Goal: Information Seeking & Learning: Learn about a topic

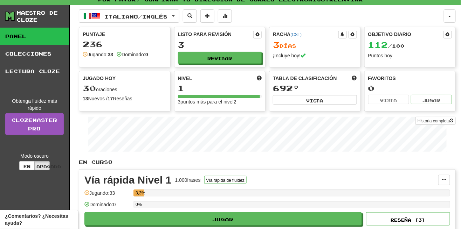
scroll to position [12, 0]
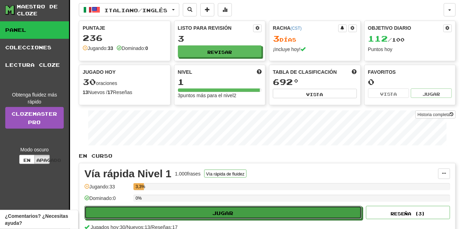
click at [232, 211] on font "Jugar" at bounding box center [223, 213] width 21 height 6
select select "**"
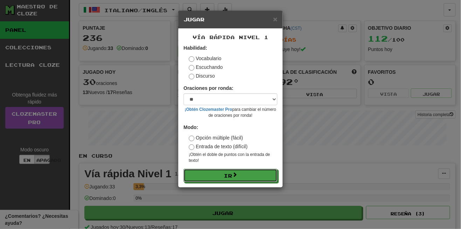
click at [254, 171] on button "Ir" at bounding box center [230, 175] width 94 height 13
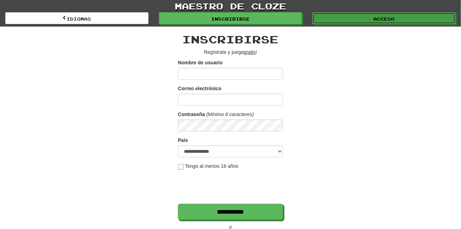
click at [361, 16] on link "Acceso" at bounding box center [383, 18] width 143 height 12
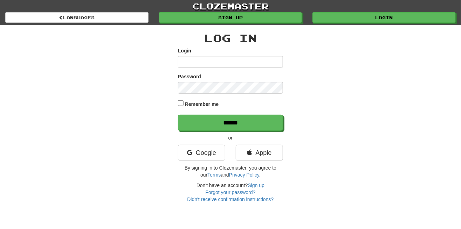
click at [251, 56] on input "Login" at bounding box center [230, 62] width 105 height 12
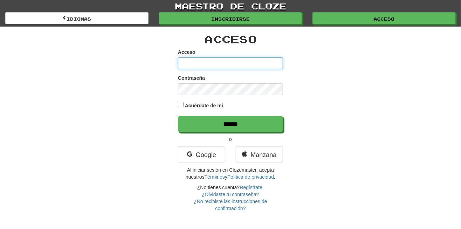
type input "**********"
click at [178, 116] on input "******" at bounding box center [230, 124] width 105 height 16
type input "******"
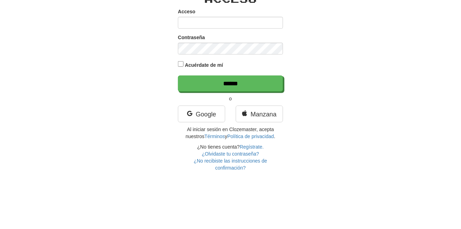
click at [186, 116] on font "Acuérdate de mí" at bounding box center [204, 119] width 38 height 6
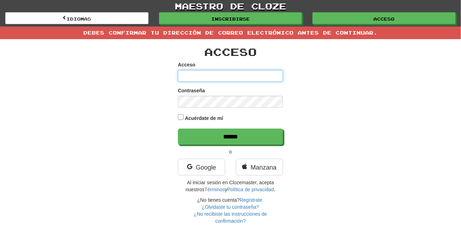
click at [234, 75] on input "Acceso" at bounding box center [230, 76] width 105 height 12
type input "**********"
click at [178, 129] on input "******" at bounding box center [230, 137] width 105 height 16
type input "******"
click at [250, 72] on input "Acceso" at bounding box center [230, 76] width 105 height 12
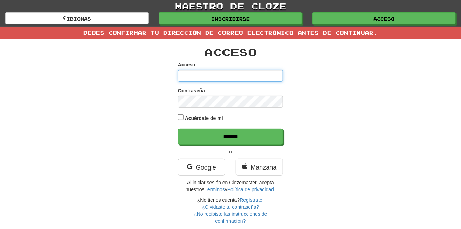
type input "**********"
click at [178, 129] on input "******" at bounding box center [230, 137] width 105 height 16
type input "******"
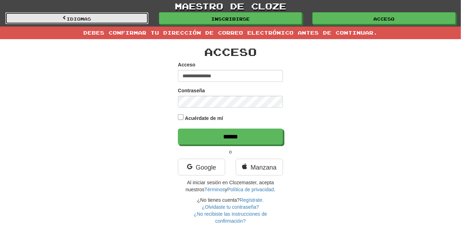
click at [115, 19] on link "Idiomas" at bounding box center [76, 18] width 143 height 12
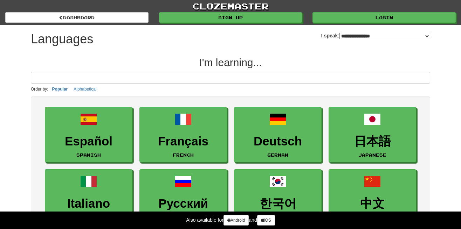
select select "*******"
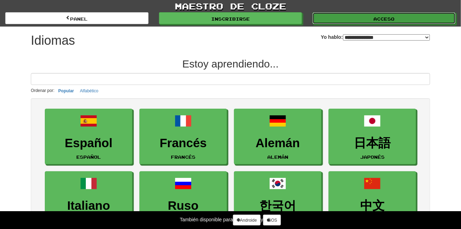
click at [362, 17] on link "Acceso" at bounding box center [383, 18] width 143 height 12
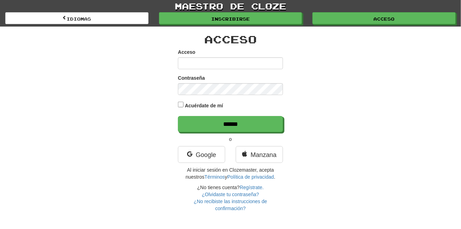
click at [258, 60] on input "Acceso" at bounding box center [230, 63] width 105 height 12
type input "**********"
click at [178, 116] on input "******" at bounding box center [230, 124] width 105 height 16
type input "******"
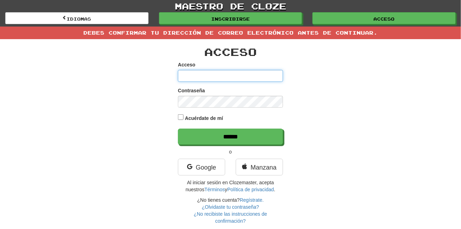
click at [247, 74] on input "Acceso" at bounding box center [230, 76] width 105 height 12
type input "**********"
click at [178, 129] on input "******" at bounding box center [230, 137] width 105 height 16
type input "******"
click at [242, 66] on div "Acceso" at bounding box center [230, 71] width 105 height 21
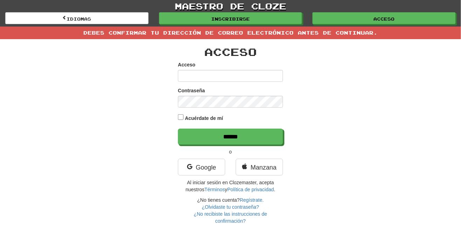
click at [319, 28] on div "Debes confirmar tu dirección de correo electrónico antes de continuar." at bounding box center [230, 33] width 461 height 13
click at [319, 30] on font "Debes confirmar tu dirección de correo electrónico antes de continuar." at bounding box center [230, 33] width 294 height 6
click at [317, 31] on font "Debes confirmar tu dirección de correo electrónico antes de continuar." at bounding box center [230, 33] width 294 height 6
click at [315, 32] on font "Debes confirmar tu dirección de correo electrónico antes de continuar." at bounding box center [230, 33] width 294 height 6
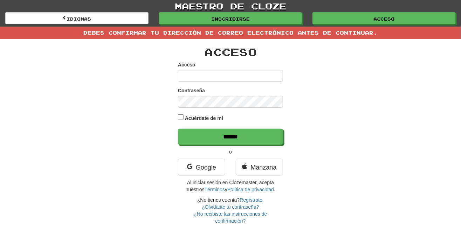
click at [315, 32] on font "Debes confirmar tu dirección de correo electrónico antes de continuar." at bounding box center [230, 33] width 294 height 6
click at [315, 33] on font "Debes confirmar tu dirección de correo electrónico antes de continuar." at bounding box center [230, 33] width 294 height 6
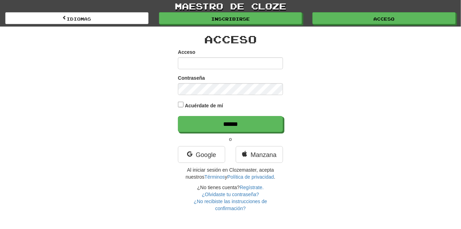
click at [243, 61] on input "Acceso" at bounding box center [230, 63] width 105 height 12
type input "**********"
click at [178, 116] on input "******" at bounding box center [230, 124] width 105 height 16
type input "******"
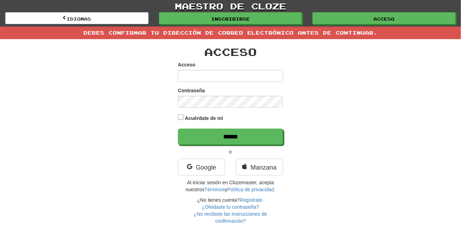
click at [338, 81] on div "Acceso Acceso Contraseña Acuérdate de mí ****** o Google [GEOGRAPHIC_DATA] Al i…" at bounding box center [231, 132] width 410 height 186
click at [262, 70] on input "Acceso" at bounding box center [230, 76] width 105 height 12
type input "**********"
click at [178, 129] on input "******" at bounding box center [230, 137] width 105 height 16
type input "******"
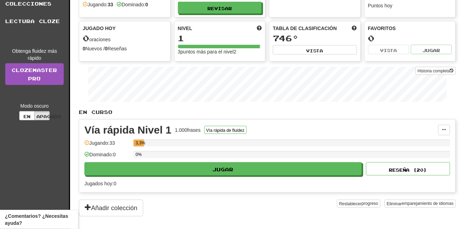
scroll to position [66, 0]
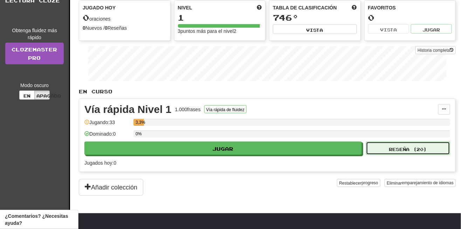
click at [406, 142] on button "Reseña ( 20 )" at bounding box center [408, 148] width 84 height 13
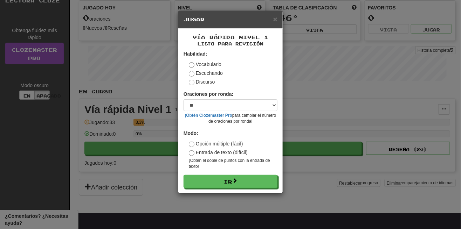
click at [315, 165] on div "× Jugar Vía rápida Nivel 1 Listo para revisión Habilidad: Vocabulario Escuchand…" at bounding box center [230, 114] width 461 height 229
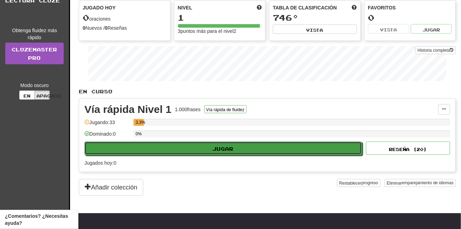
click at [289, 143] on button "Jugar" at bounding box center [222, 148] width 277 height 13
select select "**"
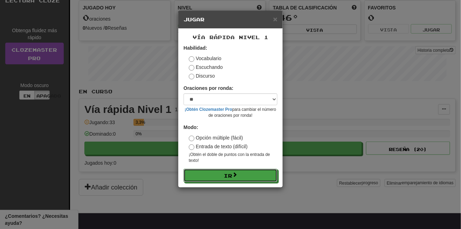
click at [258, 176] on button "Ir" at bounding box center [230, 175] width 94 height 13
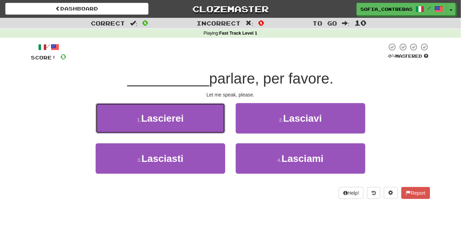
click at [208, 120] on button "1 . Lascierei" at bounding box center [161, 118] width 130 height 30
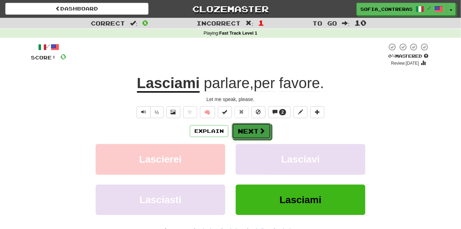
click at [252, 131] on button "Next" at bounding box center [251, 131] width 39 height 16
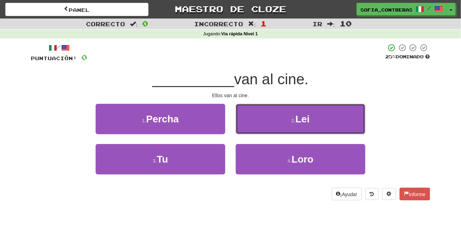
click at [322, 126] on button "2 . Lei" at bounding box center [301, 119] width 130 height 30
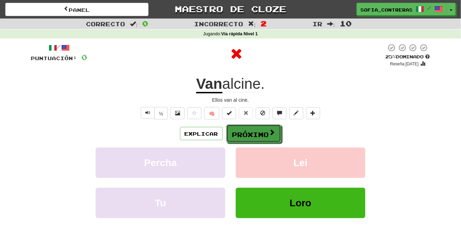
click at [261, 132] on font "Próximo" at bounding box center [250, 135] width 37 height 8
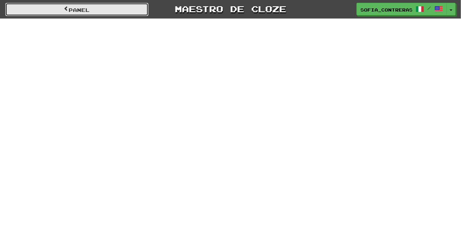
click at [117, 11] on link "Panel" at bounding box center [76, 9] width 143 height 13
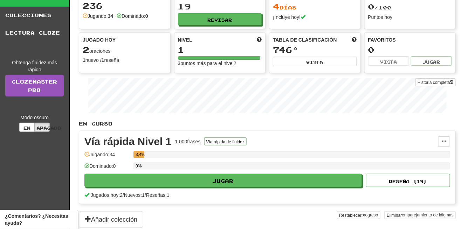
scroll to position [34, 0]
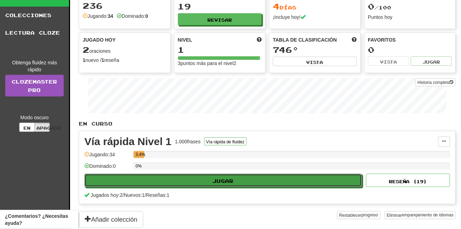
click at [206, 176] on button "Jugar" at bounding box center [222, 180] width 277 height 13
select select "**"
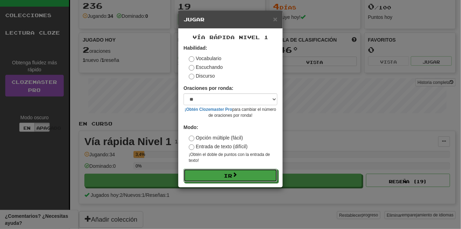
click at [224, 175] on button "Ir" at bounding box center [230, 175] width 94 height 13
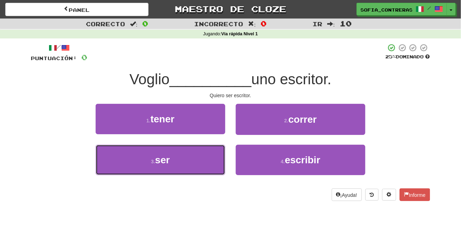
click at [205, 158] on button "3 . ser" at bounding box center [161, 160] width 130 height 30
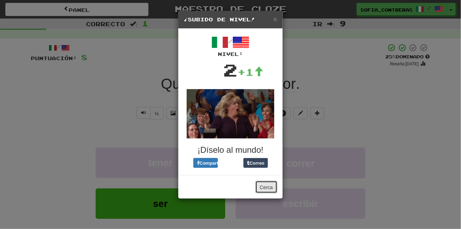
click at [270, 186] on font "Cerca" at bounding box center [266, 188] width 13 height 6
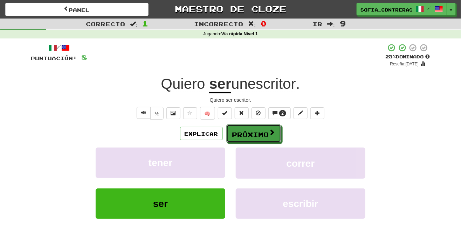
click at [262, 134] on font "Próximo" at bounding box center [250, 135] width 37 height 8
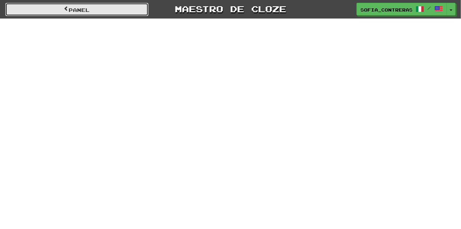
click at [122, 3] on link "Panel" at bounding box center [76, 9] width 143 height 13
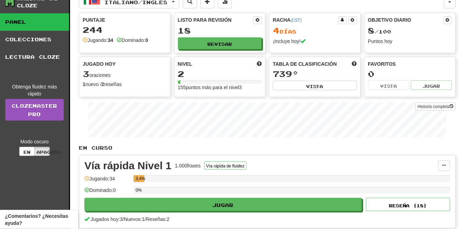
scroll to position [8, 0]
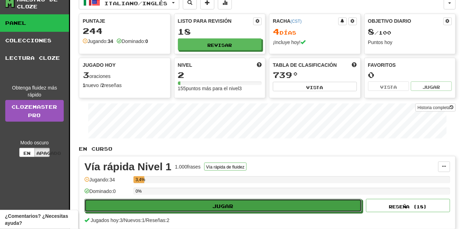
click at [237, 202] on button "Jugar" at bounding box center [222, 205] width 277 height 13
select select "**"
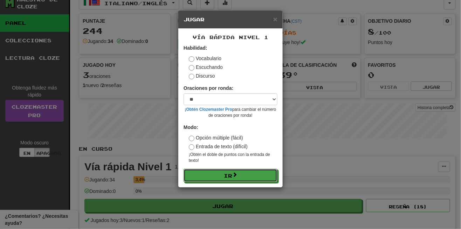
click at [242, 177] on button "Ir" at bounding box center [230, 175] width 94 height 13
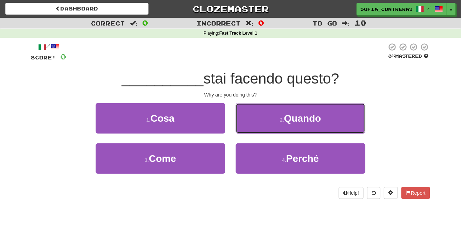
click at [291, 125] on button "2 . Quando" at bounding box center [301, 118] width 130 height 30
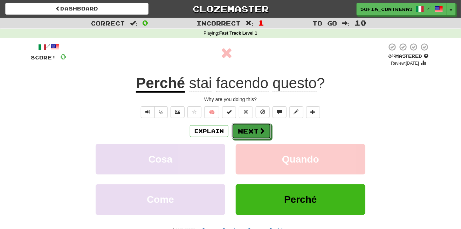
click at [257, 130] on button "Next" at bounding box center [251, 131] width 39 height 16
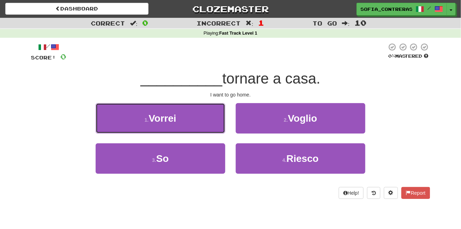
click at [206, 119] on button "1 . Vorrei" at bounding box center [161, 118] width 130 height 30
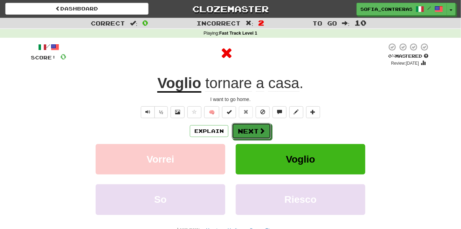
click at [249, 130] on button "Next" at bounding box center [251, 131] width 39 height 16
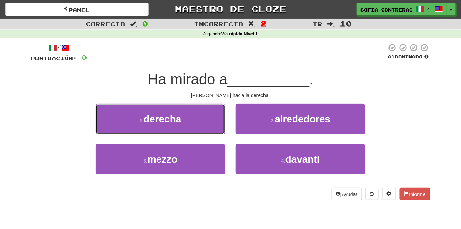
click at [208, 123] on button "1 . derecha" at bounding box center [161, 119] width 130 height 30
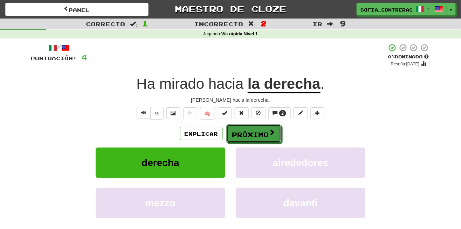
click at [264, 132] on font "Próximo" at bounding box center [250, 135] width 37 height 8
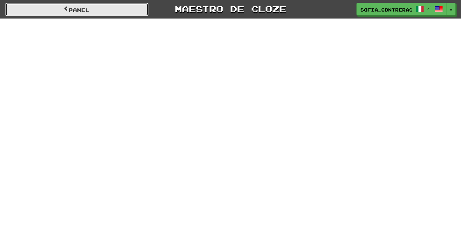
click at [128, 11] on link "Panel" at bounding box center [76, 9] width 143 height 13
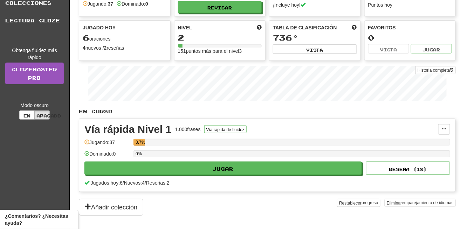
scroll to position [47, 0]
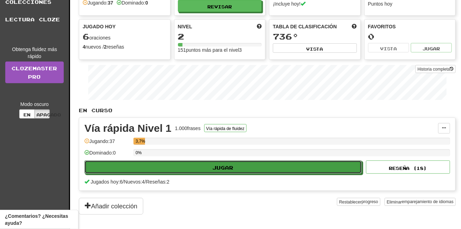
click at [224, 166] on font "Jugar" at bounding box center [223, 168] width 21 height 6
select select "**"
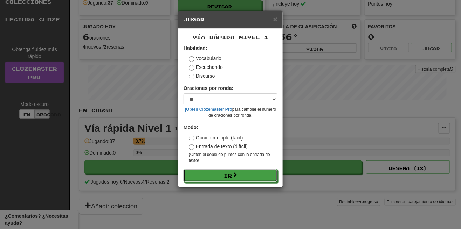
click at [228, 174] on font "Ir" at bounding box center [228, 176] width 8 height 6
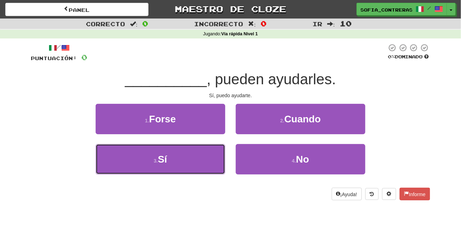
click at [199, 166] on button "3 . Sí" at bounding box center [161, 159] width 130 height 30
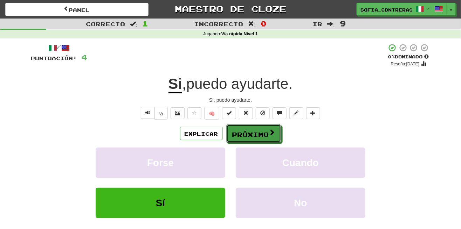
click at [273, 135] on span at bounding box center [272, 132] width 6 height 6
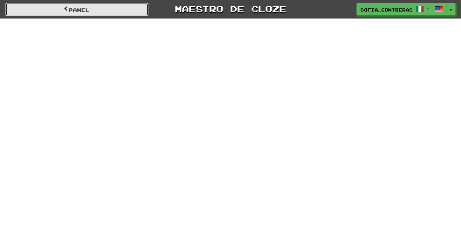
click at [131, 10] on link "Panel" at bounding box center [76, 9] width 143 height 13
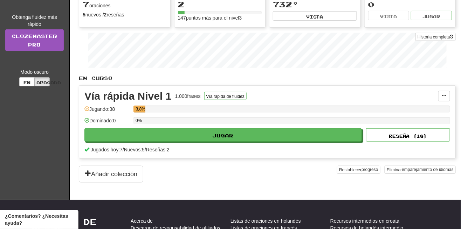
scroll to position [74, 0]
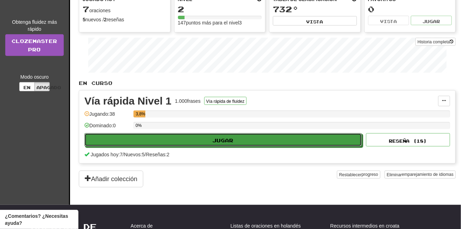
click at [290, 139] on button "Jugar" at bounding box center [222, 139] width 277 height 13
select select "**"
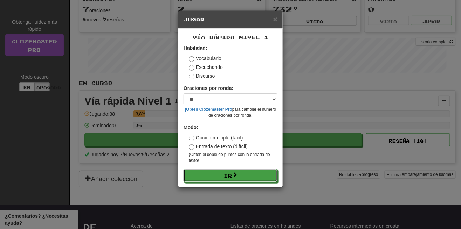
click at [252, 181] on button "Ir" at bounding box center [230, 175] width 94 height 13
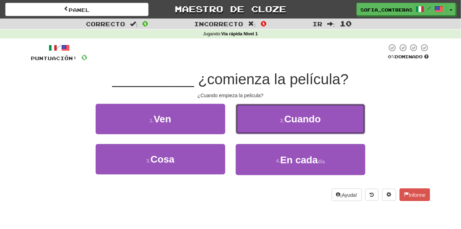
click at [299, 124] on font "Cuando" at bounding box center [302, 119] width 36 height 11
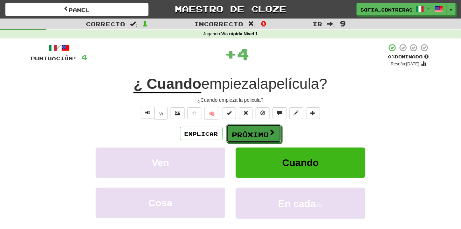
click at [269, 132] on span at bounding box center [272, 132] width 6 height 6
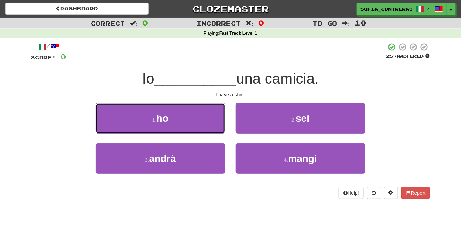
click at [208, 119] on button "1 . ho" at bounding box center [161, 118] width 130 height 30
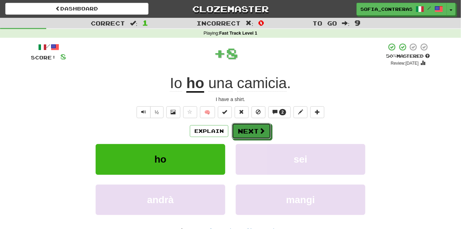
click at [256, 130] on button "Next" at bounding box center [251, 131] width 39 height 16
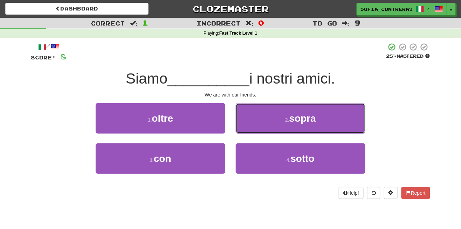
click at [307, 120] on span "sopra" at bounding box center [302, 118] width 27 height 11
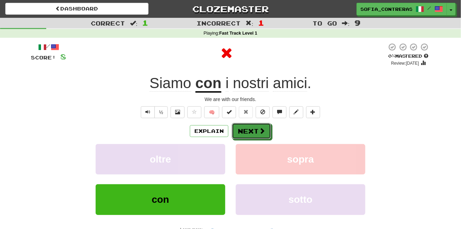
click at [255, 127] on button "Next" at bounding box center [251, 131] width 39 height 16
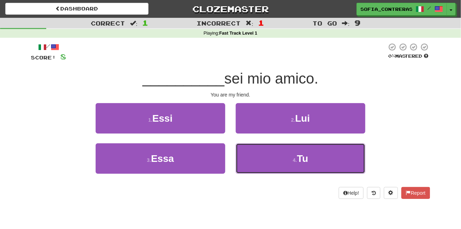
click at [291, 159] on button "4 . Tu" at bounding box center [301, 159] width 130 height 30
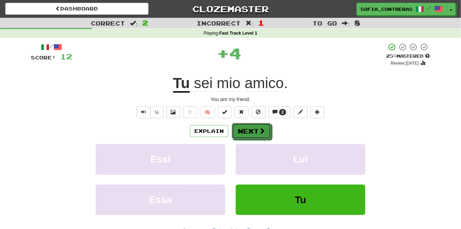
click at [263, 131] on span at bounding box center [262, 131] width 6 height 6
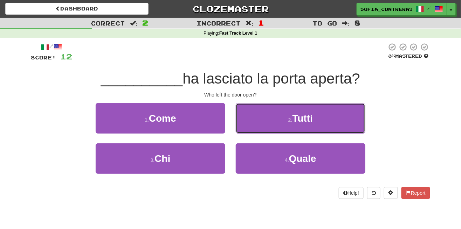
click at [301, 118] on span "Tutti" at bounding box center [302, 118] width 21 height 11
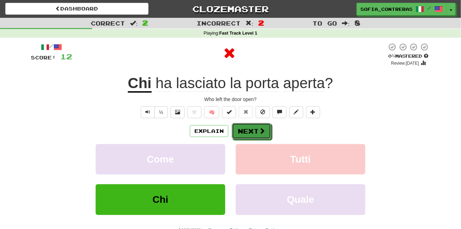
click at [259, 128] on span at bounding box center [262, 131] width 6 height 6
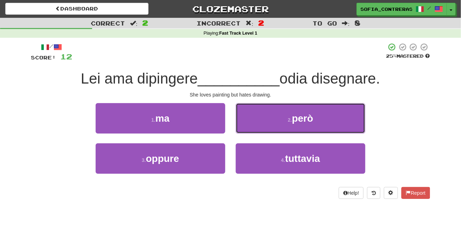
click at [282, 123] on button "2 . però" at bounding box center [301, 118] width 130 height 30
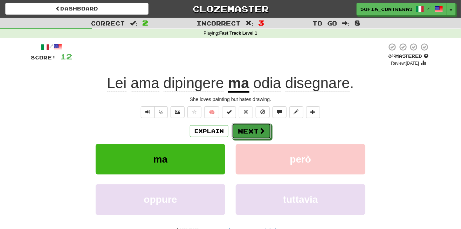
click at [254, 131] on button "Next" at bounding box center [251, 131] width 39 height 16
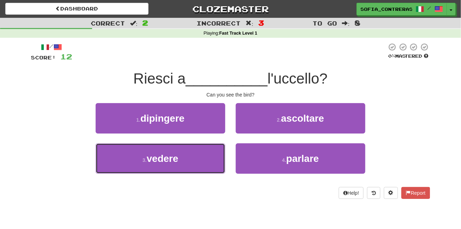
click at [214, 155] on button "3 . vedere" at bounding box center [161, 159] width 130 height 30
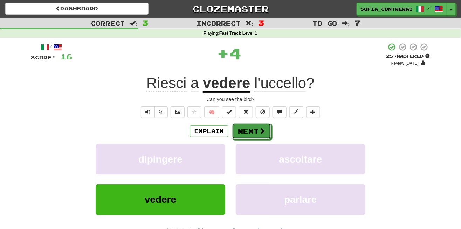
click at [255, 130] on button "Next" at bounding box center [251, 131] width 39 height 16
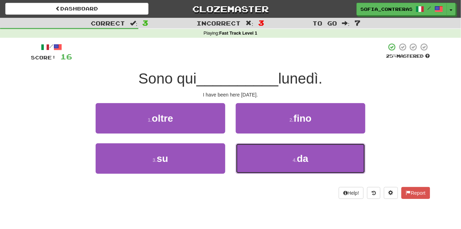
click at [276, 156] on button "4 . da" at bounding box center [301, 159] width 130 height 30
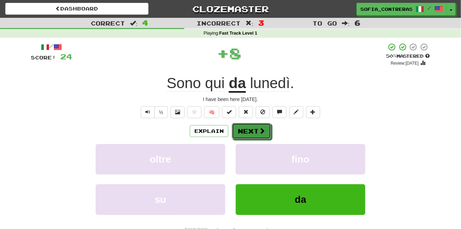
click at [262, 129] on span at bounding box center [262, 131] width 6 height 6
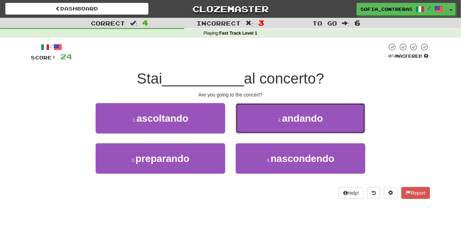
click at [304, 117] on span "andando" at bounding box center [302, 118] width 41 height 11
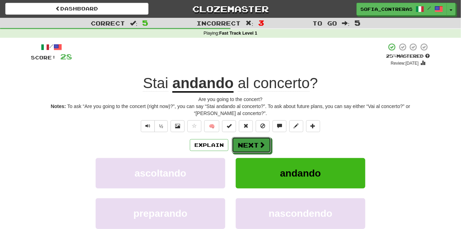
click at [263, 145] on span at bounding box center [262, 145] width 6 height 6
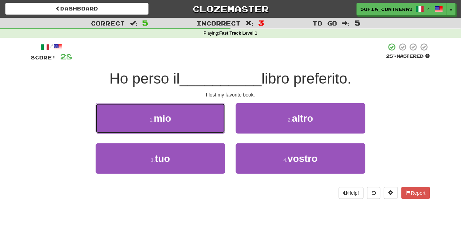
click at [209, 124] on button "1 . mio" at bounding box center [161, 118] width 130 height 30
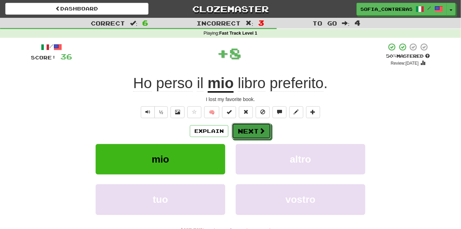
click at [258, 132] on button "Next" at bounding box center [251, 131] width 39 height 16
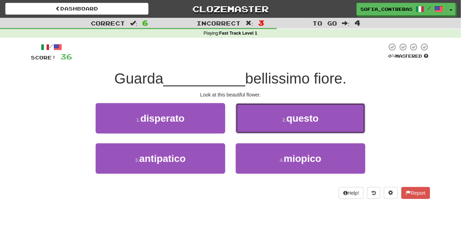
click at [303, 119] on span "questo" at bounding box center [302, 118] width 32 height 11
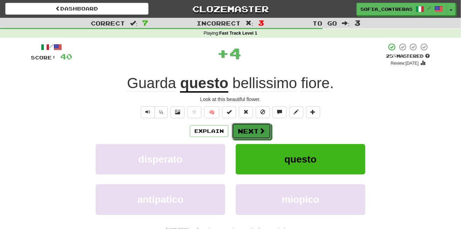
click at [258, 131] on button "Next" at bounding box center [251, 131] width 39 height 16
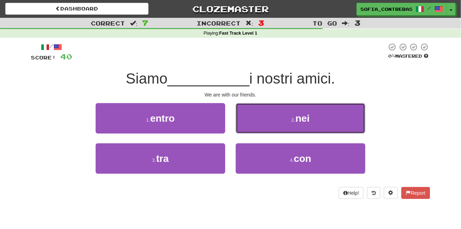
click at [283, 114] on button "2 . nei" at bounding box center [301, 118] width 130 height 30
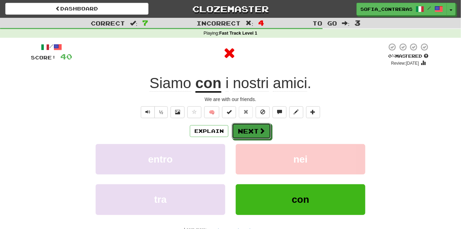
click at [257, 128] on button "Next" at bounding box center [251, 131] width 39 height 16
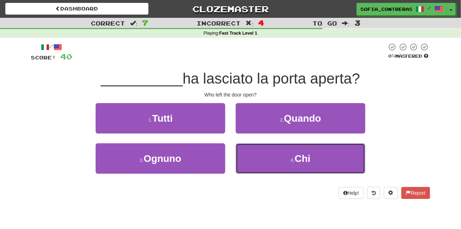
click at [281, 158] on button "4 . Chi" at bounding box center [301, 159] width 130 height 30
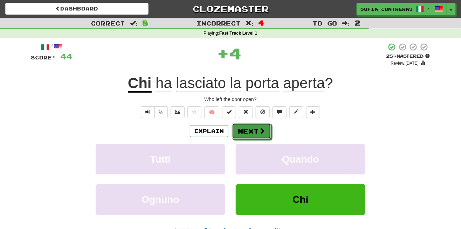
click at [250, 125] on button "Next" at bounding box center [251, 131] width 39 height 16
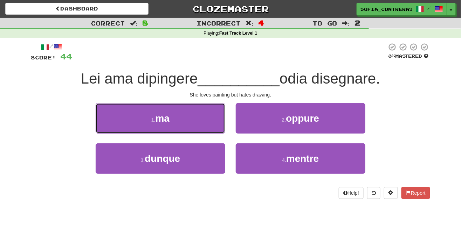
click at [209, 123] on button "1 . ma" at bounding box center [161, 118] width 130 height 30
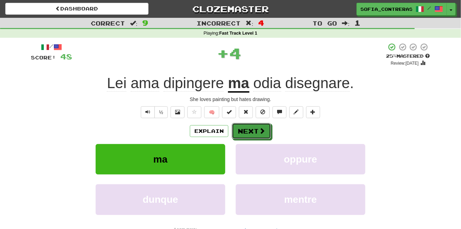
click at [250, 131] on button "Next" at bounding box center [251, 131] width 39 height 16
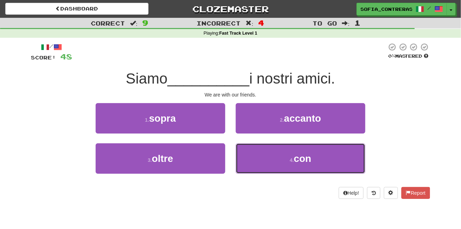
click at [278, 159] on button "4 . con" at bounding box center [301, 159] width 130 height 30
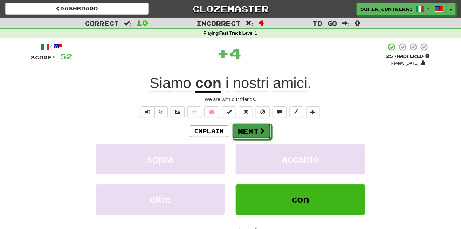
click at [254, 129] on button "Next" at bounding box center [251, 131] width 39 height 16
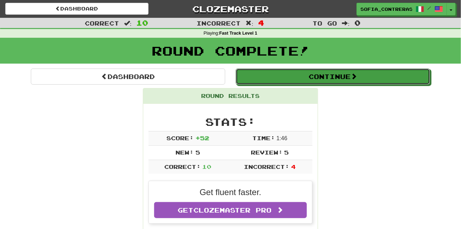
click at [348, 76] on button "Continue" at bounding box center [333, 77] width 194 height 16
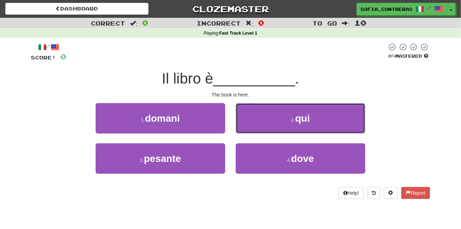
click at [284, 125] on button "2 . qui" at bounding box center [301, 118] width 130 height 30
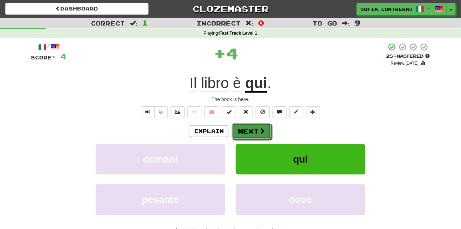
click at [254, 130] on button "Next" at bounding box center [251, 131] width 39 height 16
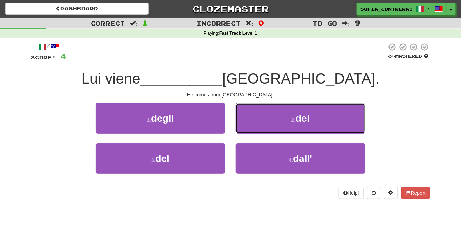
click at [298, 117] on span "dei" at bounding box center [303, 118] width 14 height 11
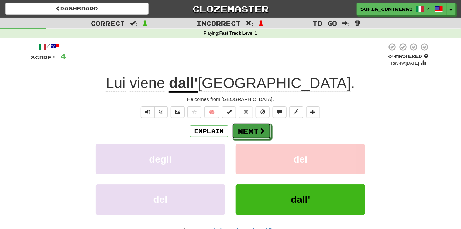
click at [249, 128] on button "Next" at bounding box center [251, 131] width 39 height 16
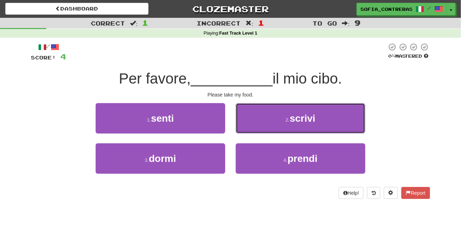
click at [310, 123] on span "scrivi" at bounding box center [303, 118] width 26 height 11
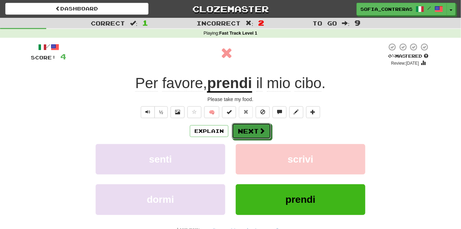
click at [261, 128] on span at bounding box center [262, 131] width 6 height 6
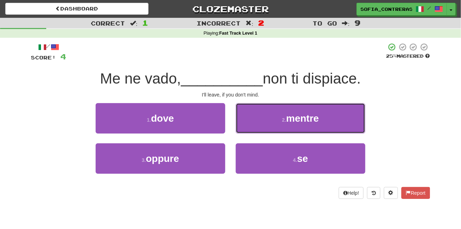
click at [296, 119] on span "mentre" at bounding box center [302, 118] width 33 height 11
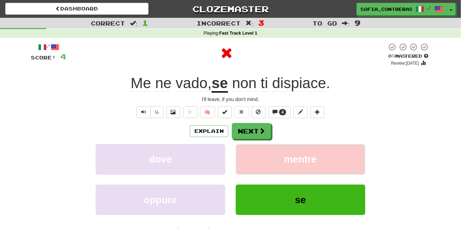
scroll to position [1, 0]
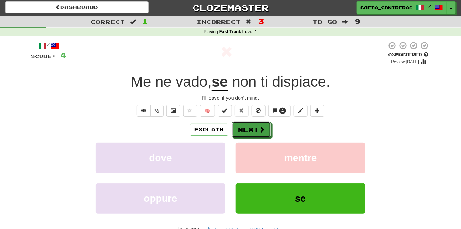
click at [255, 125] on button "Next" at bounding box center [251, 130] width 39 height 16
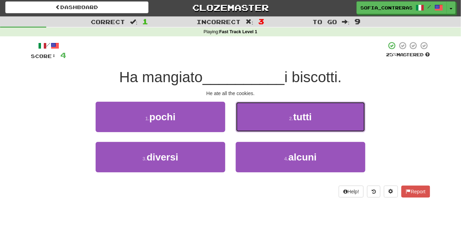
click at [304, 122] on span "tutti" at bounding box center [302, 117] width 19 height 11
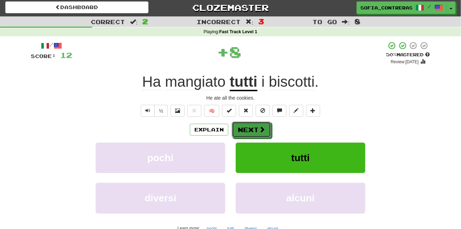
click at [259, 129] on span at bounding box center [262, 129] width 6 height 6
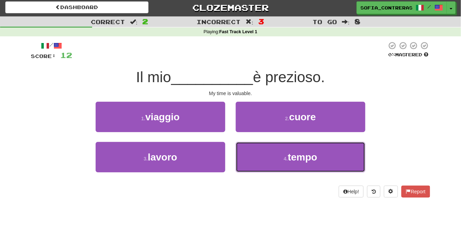
click at [287, 158] on small "4 ." at bounding box center [286, 159] width 4 height 6
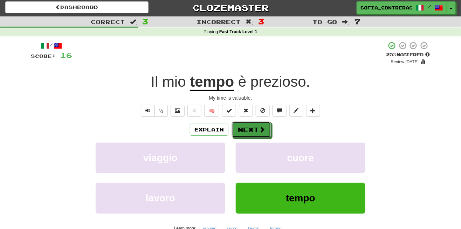
click at [257, 129] on button "Next" at bounding box center [251, 130] width 39 height 16
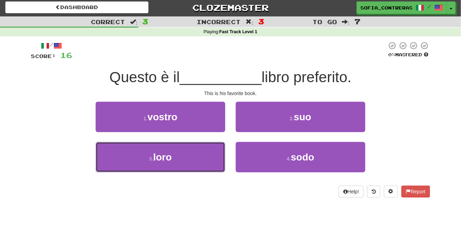
click at [200, 162] on button "3 . loro" at bounding box center [161, 157] width 130 height 30
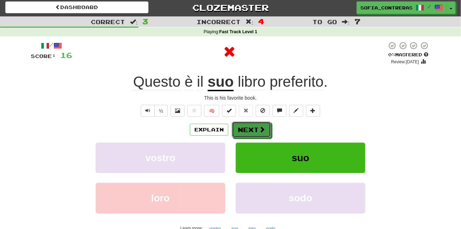
click at [252, 131] on button "Next" at bounding box center [251, 130] width 39 height 16
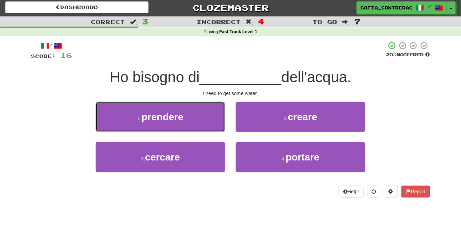
click at [211, 114] on button "1 . prendere" at bounding box center [161, 117] width 130 height 30
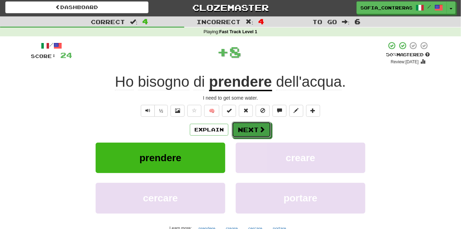
click at [254, 130] on button "Next" at bounding box center [251, 130] width 39 height 16
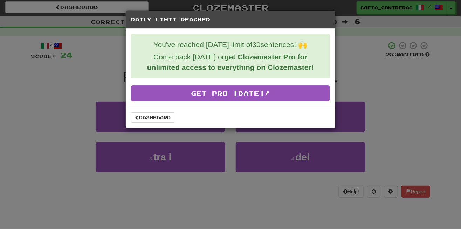
click at [160, 141] on div "Daily Limit Reached You've reached today's limit of 30 sentences! 🙌 Come back t…" at bounding box center [230, 114] width 461 height 229
click at [163, 120] on link "Dashboard" at bounding box center [152, 117] width 43 height 11
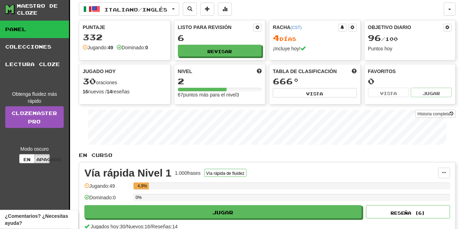
scroll to position [4, 0]
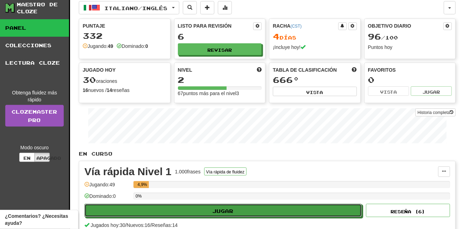
click at [241, 206] on button "Jugar" at bounding box center [222, 210] width 277 height 13
select select "**"
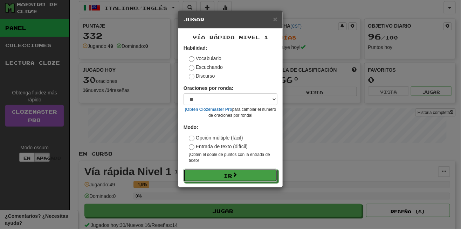
click at [264, 170] on button "Ir" at bounding box center [230, 175] width 94 height 13
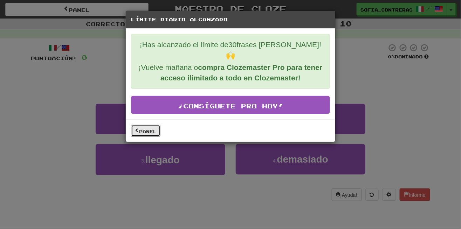
click at [151, 125] on link "Panel" at bounding box center [145, 131] width 29 height 12
click at [151, 129] on font "Panel" at bounding box center [148, 131] width 18 height 5
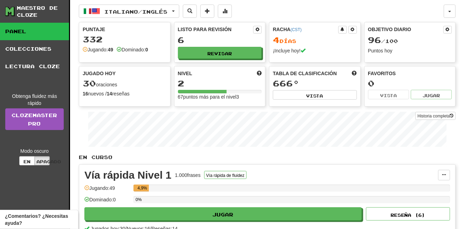
scroll to position [35, 0]
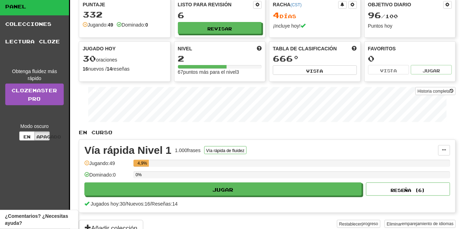
scroll to position [23, 0]
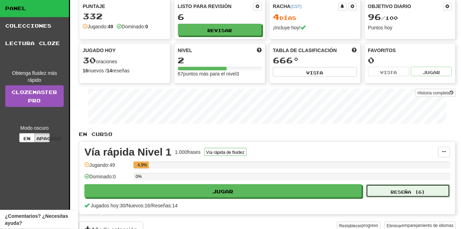
click at [376, 185] on button "Reseña ( 6 )" at bounding box center [408, 191] width 84 height 13
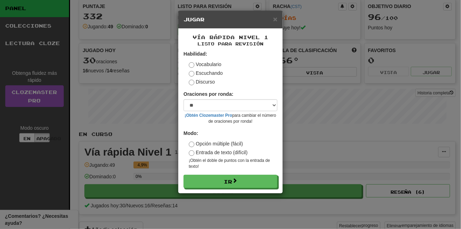
click at [315, 159] on div "× Jugar Vía rápida Nivel 1 Listo para revisión Habilidad: Vocabulario Escuchand…" at bounding box center [230, 114] width 461 height 229
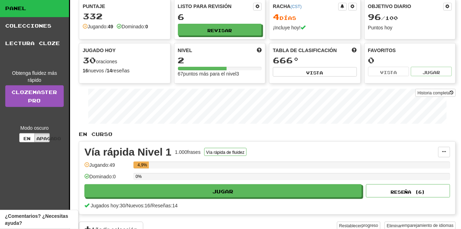
scroll to position [0, 0]
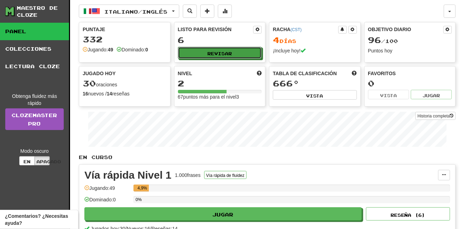
click at [250, 49] on button "Revisar" at bounding box center [220, 53] width 84 height 12
select select "**"
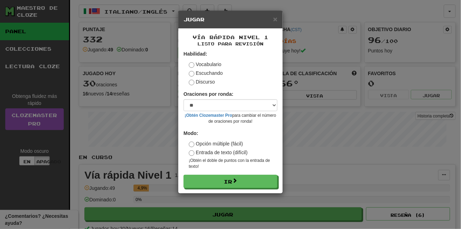
click at [298, 80] on div "× Jugar Vía rápida Nivel 1 Listo para revisión Habilidad: Vocabulario Escuchand…" at bounding box center [230, 114] width 461 height 229
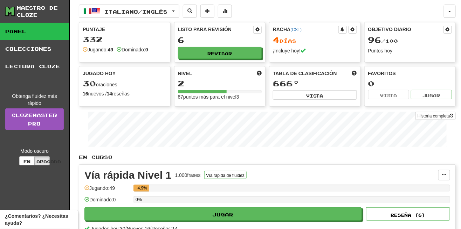
click at [130, 92] on font "reseñas" at bounding box center [121, 94] width 18 height 6
click at [159, 79] on div "30 oraciones" at bounding box center [125, 83] width 84 height 9
click at [145, 79] on div "30 oraciones" at bounding box center [125, 83] width 84 height 9
click at [142, 76] on div "Jugado hoy 30 oraciones 16 nuevos / 14 reseñas Full History" at bounding box center [124, 84] width 91 height 35
click at [154, 75] on div "Jugado hoy" at bounding box center [125, 73] width 84 height 7
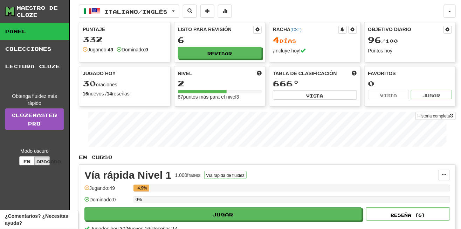
click at [162, 109] on div "Historia completa" at bounding box center [267, 131] width 377 height 44
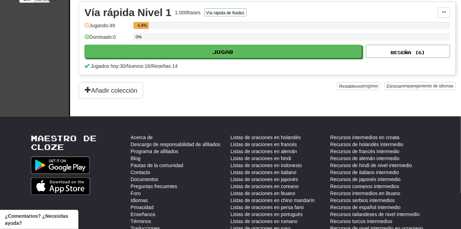
scroll to position [163, 0]
click at [136, 88] on font "Añadir colección" at bounding box center [114, 91] width 46 height 7
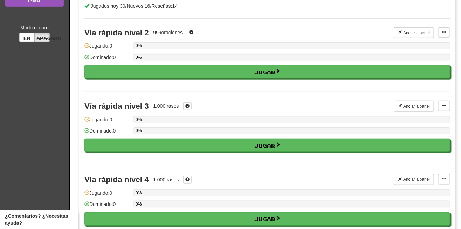
scroll to position [0, 0]
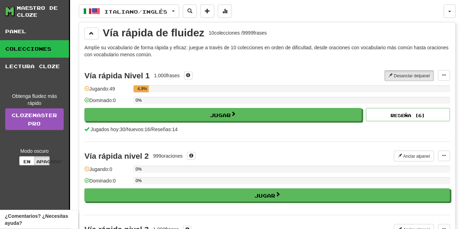
click at [105, 86] on font "Jugando:" at bounding box center [99, 89] width 20 height 6
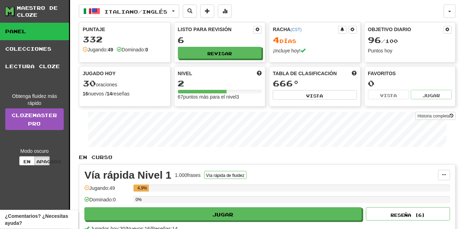
click at [107, 47] on font "Jugando:" at bounding box center [98, 50] width 20 height 6
click at [106, 50] on font "Jugando:" at bounding box center [98, 50] width 20 height 6
click at [107, 50] on font "Jugando:" at bounding box center [98, 50] width 20 height 6
click at [113, 49] on font "49" at bounding box center [111, 50] width 6 height 6
click at [139, 40] on div "332" at bounding box center [125, 39] width 84 height 9
